Goal: Task Accomplishment & Management: Manage account settings

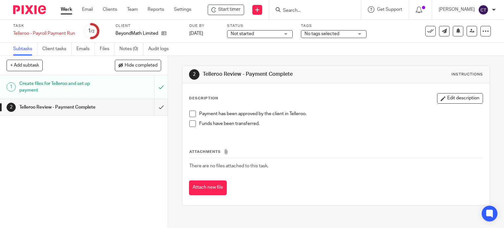
click at [310, 8] on input "Search" at bounding box center [311, 11] width 59 height 6
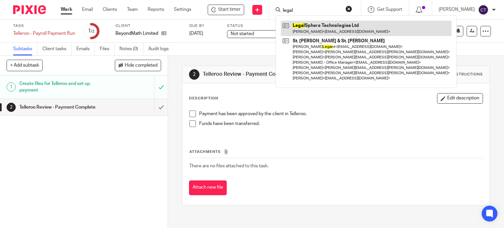
type input "legal"
click at [311, 27] on link at bounding box center [366, 28] width 171 height 15
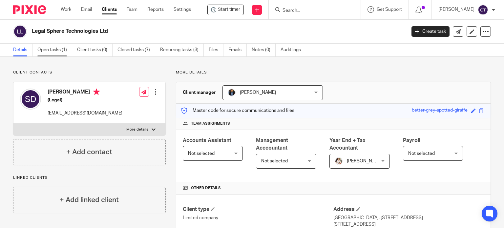
click at [47, 50] on link "Open tasks (1)" at bounding box center [54, 50] width 35 height 13
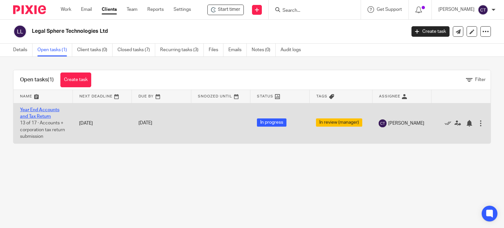
click at [33, 114] on link "Year End Accounts and Tax Return" at bounding box center [39, 113] width 39 height 11
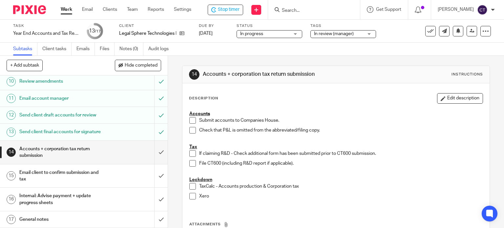
scroll to position [206, 0]
click at [335, 34] on span "In review (manager)" at bounding box center [334, 34] width 40 height 5
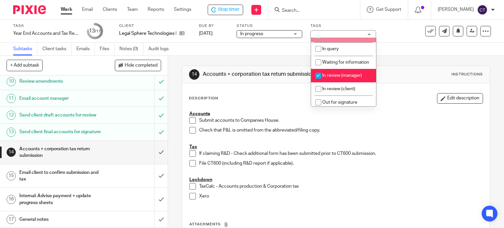
scroll to position [66, 0]
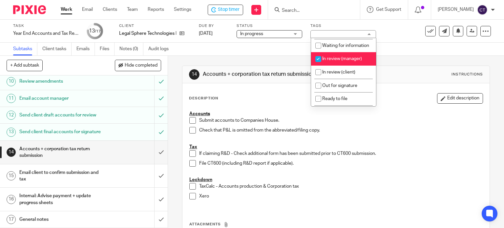
click at [317, 65] on input "checkbox" at bounding box center [318, 59] width 12 height 12
checkbox input "false"
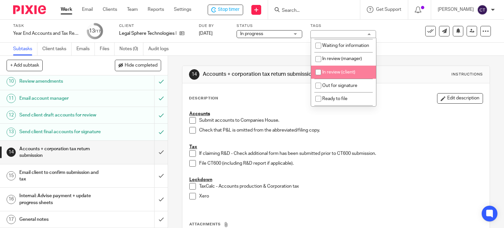
scroll to position [98, 0]
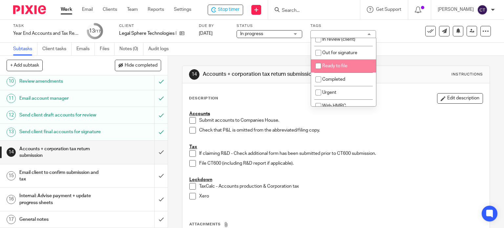
click at [318, 72] on input "checkbox" at bounding box center [318, 66] width 12 height 12
checkbox input "true"
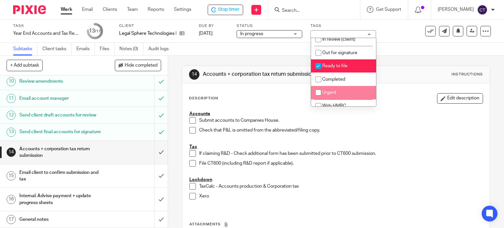
click at [397, 114] on p "Accounts" at bounding box center [336, 114] width 294 height 7
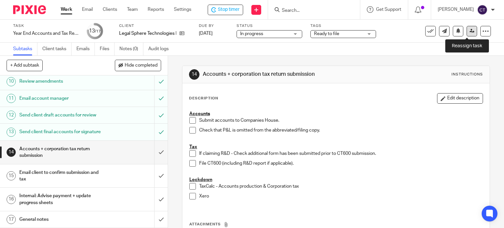
click at [470, 31] on icon at bounding box center [472, 31] width 5 height 5
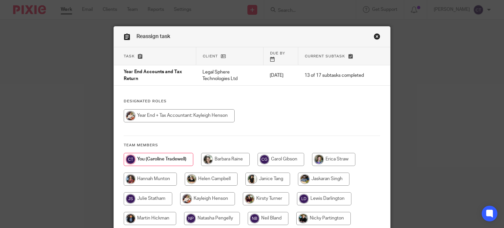
drag, startPoint x: 140, startPoint y: 112, endPoint x: 178, endPoint y: 126, distance: 41.0
click at [141, 112] on input "radio" at bounding box center [179, 115] width 111 height 13
radio input "true"
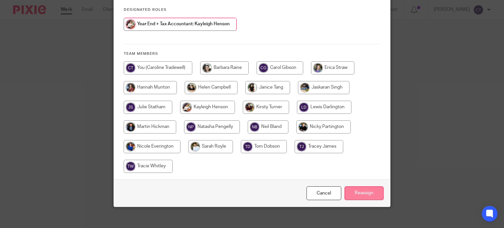
click at [358, 190] on input "Reassign" at bounding box center [364, 193] width 39 height 14
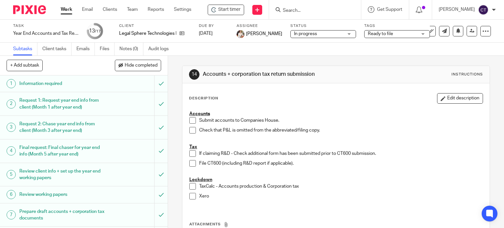
click at [302, 8] on input "Search" at bounding box center [311, 11] width 59 height 6
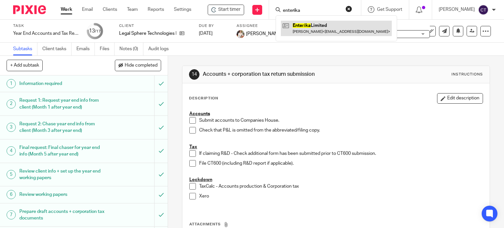
type input "enterika"
click at [301, 25] on link at bounding box center [336, 28] width 111 height 15
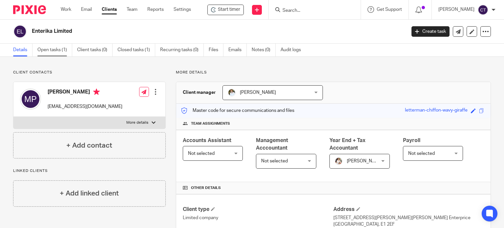
drag, startPoint x: 41, startPoint y: 49, endPoint x: 54, endPoint y: 52, distance: 13.2
click at [42, 49] on link "Open tasks (1)" at bounding box center [54, 50] width 35 height 13
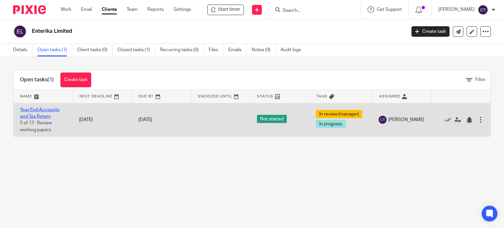
click at [41, 114] on link "Year End Accounts and Tax Return" at bounding box center [39, 113] width 39 height 11
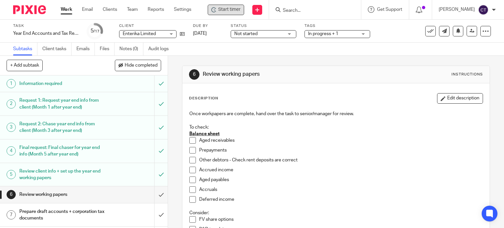
click at [226, 11] on span "Start timer" at bounding box center [229, 9] width 22 height 7
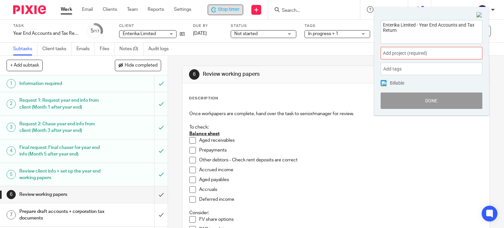
click at [393, 51] on span "Add project (required) :" at bounding box center [424, 53] width 83 height 7
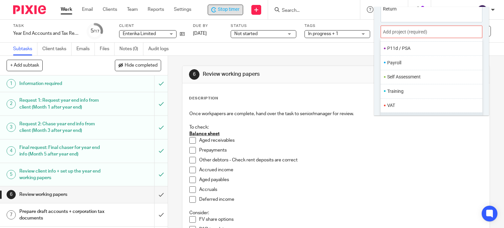
scroll to position [32, 0]
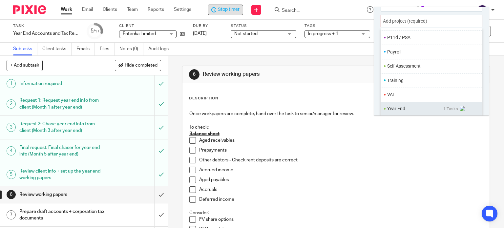
click at [394, 109] on li "Year End" at bounding box center [415, 108] width 56 height 7
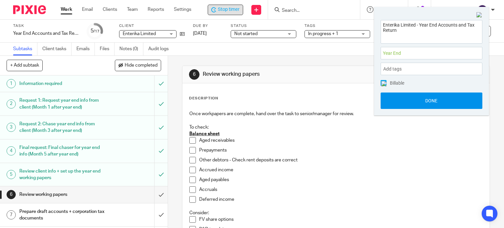
click at [400, 99] on button "Done" at bounding box center [432, 101] width 102 height 16
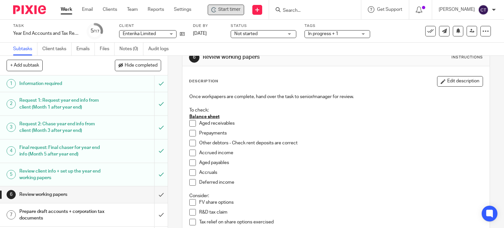
scroll to position [33, 0]
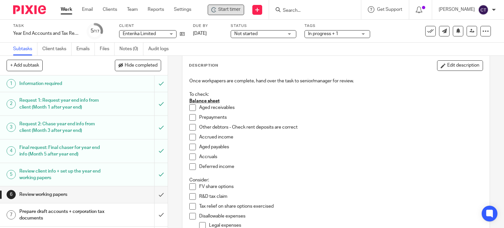
click at [189, 107] on span at bounding box center [192, 107] width 7 height 7
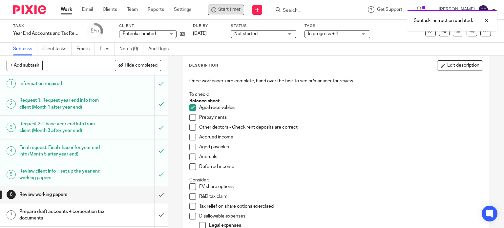
drag, startPoint x: 190, startPoint y: 117, endPoint x: 193, endPoint y: 123, distance: 7.2
click at [191, 118] on span at bounding box center [192, 117] width 7 height 7
click at [189, 127] on span at bounding box center [192, 127] width 7 height 7
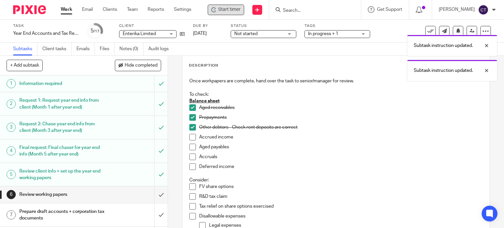
click at [189, 137] on span at bounding box center [192, 137] width 7 height 7
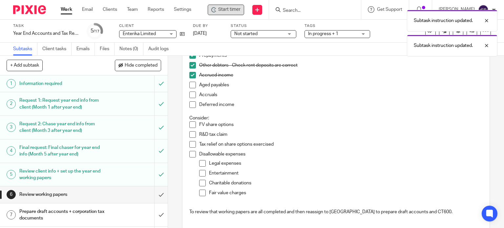
scroll to position [98, 0]
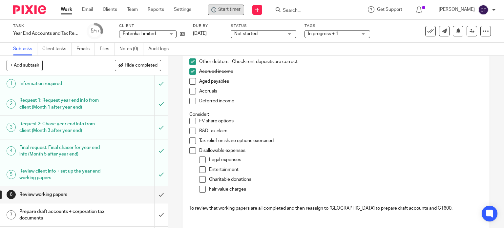
click at [307, 8] on input "Search" at bounding box center [311, 11] width 59 height 6
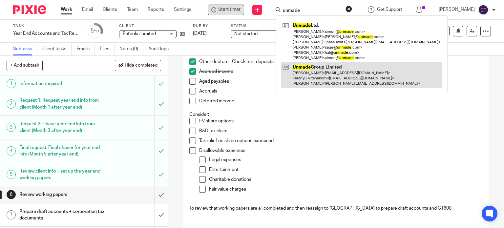
type input "unmade"
click at [306, 79] on link at bounding box center [362, 75] width 162 height 26
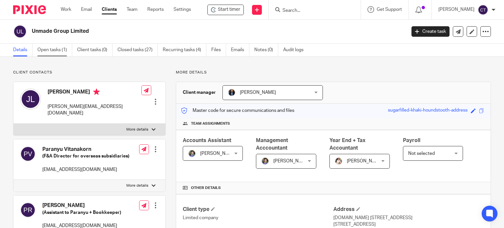
click at [54, 51] on link "Open tasks (1)" at bounding box center [54, 50] width 35 height 13
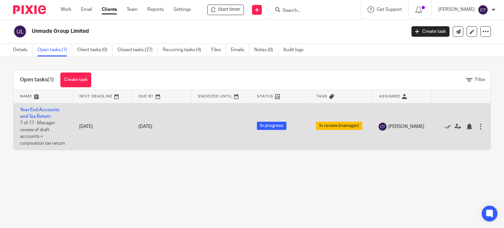
click at [35, 114] on td "Year End Accounts and Tax Return 7 of 17 · Manager review of draft accounts + c…" at bounding box center [42, 126] width 59 height 47
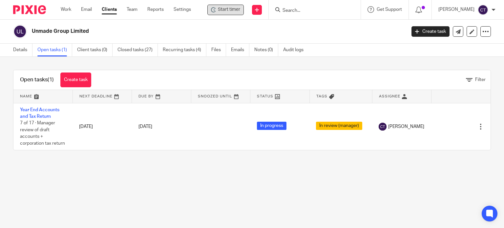
click at [224, 8] on span "Start timer" at bounding box center [229, 9] width 22 height 7
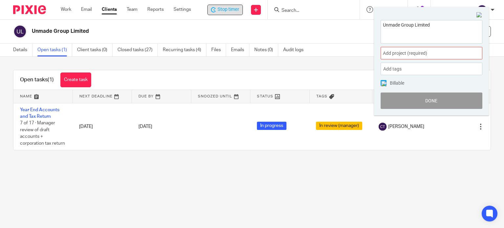
click at [412, 54] on span "Add project (required) :" at bounding box center [424, 53] width 83 height 7
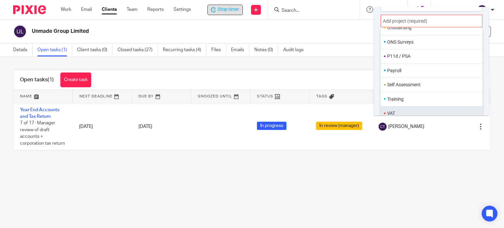
scroll to position [246, 0]
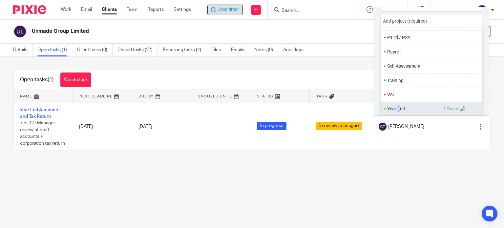
click at [399, 106] on li "Year End" at bounding box center [415, 108] width 56 height 7
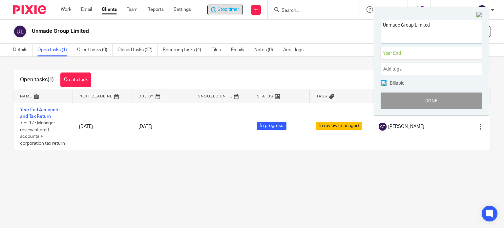
scroll to position [0, 0]
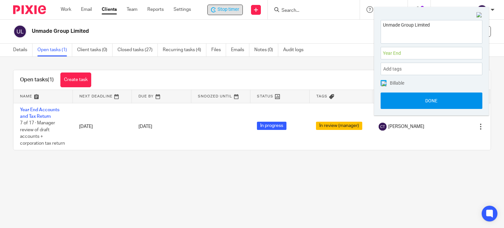
click at [405, 104] on button "Done" at bounding box center [432, 101] width 102 height 16
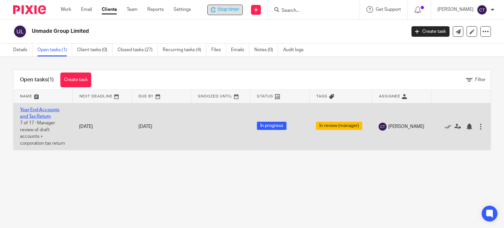
click at [33, 114] on link "Year End Accounts and Tax Return" at bounding box center [39, 113] width 39 height 11
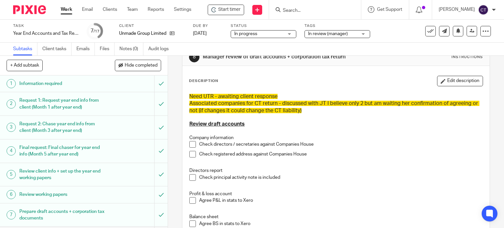
scroll to position [33, 0]
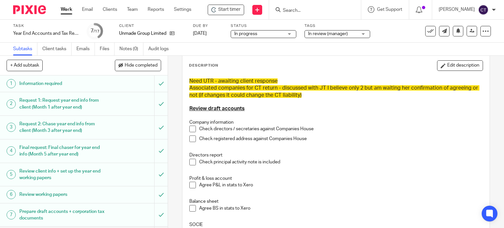
click at [193, 130] on span at bounding box center [192, 129] width 7 height 7
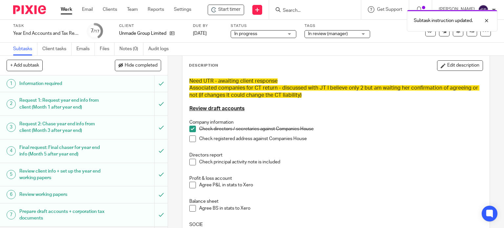
click at [190, 143] on li "Check registered address against Companies House" at bounding box center [336, 141] width 294 height 10
click at [192, 137] on span at bounding box center [192, 139] width 7 height 7
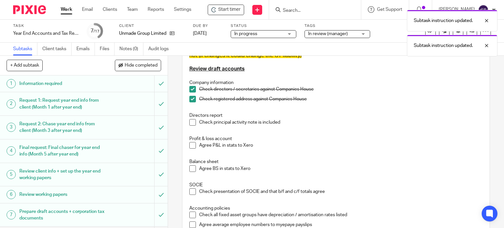
scroll to position [131, 0]
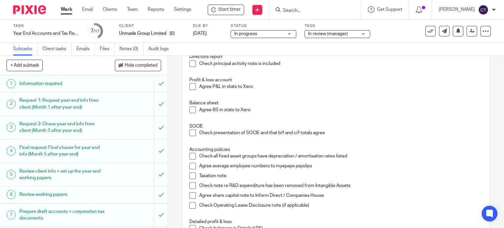
click at [190, 86] on span at bounding box center [192, 86] width 7 height 7
